Goal: Find specific page/section

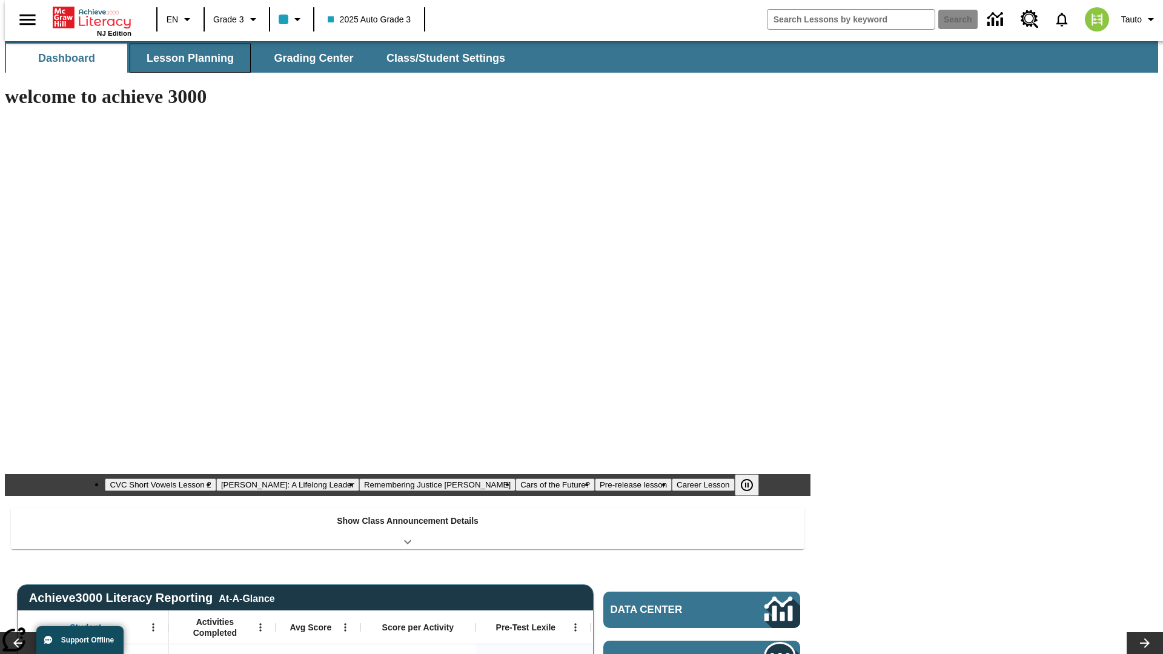
click at [185, 58] on button "Lesson Planning" at bounding box center [190, 58] width 121 height 29
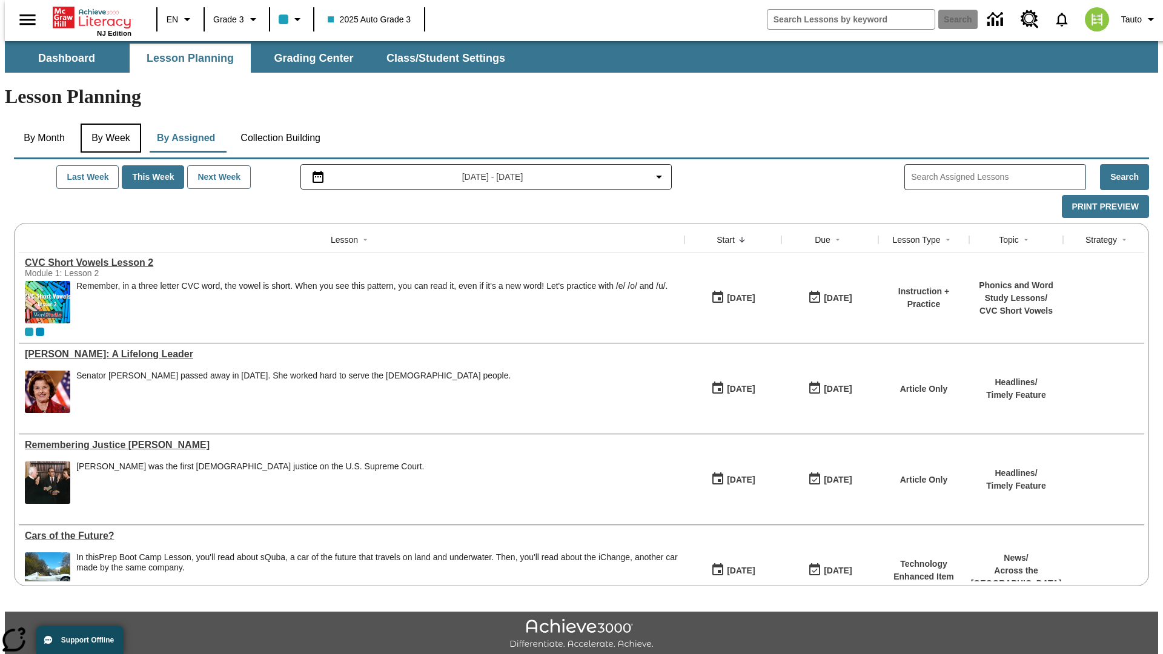
click at [108, 124] on button "By Week" at bounding box center [111, 138] width 61 height 29
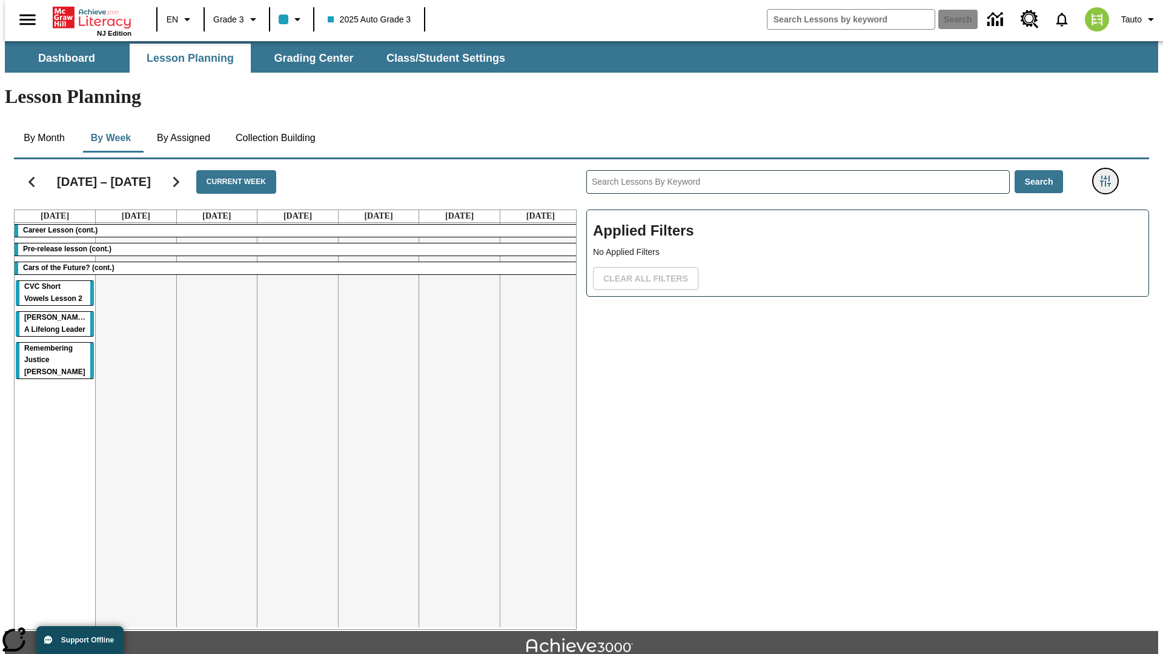
click at [1109, 176] on icon "Filters Side menu" at bounding box center [1105, 181] width 11 height 11
